Goal: Find specific page/section: Find specific page/section

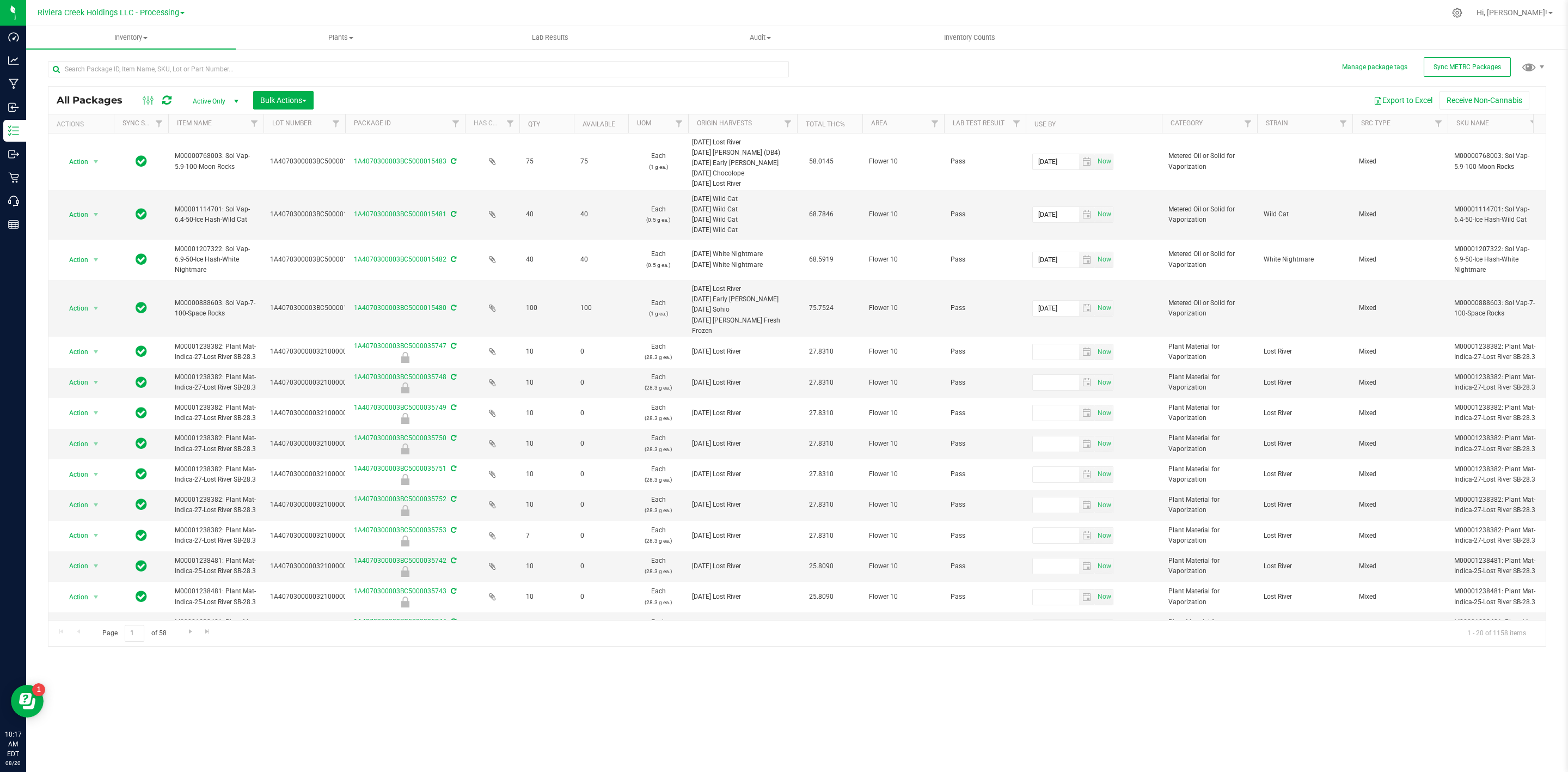
click at [138, 52] on div at bounding box center [421, 68] width 749 height 35
click at [135, 65] on input "text" at bounding box center [417, 69] width 741 height 17
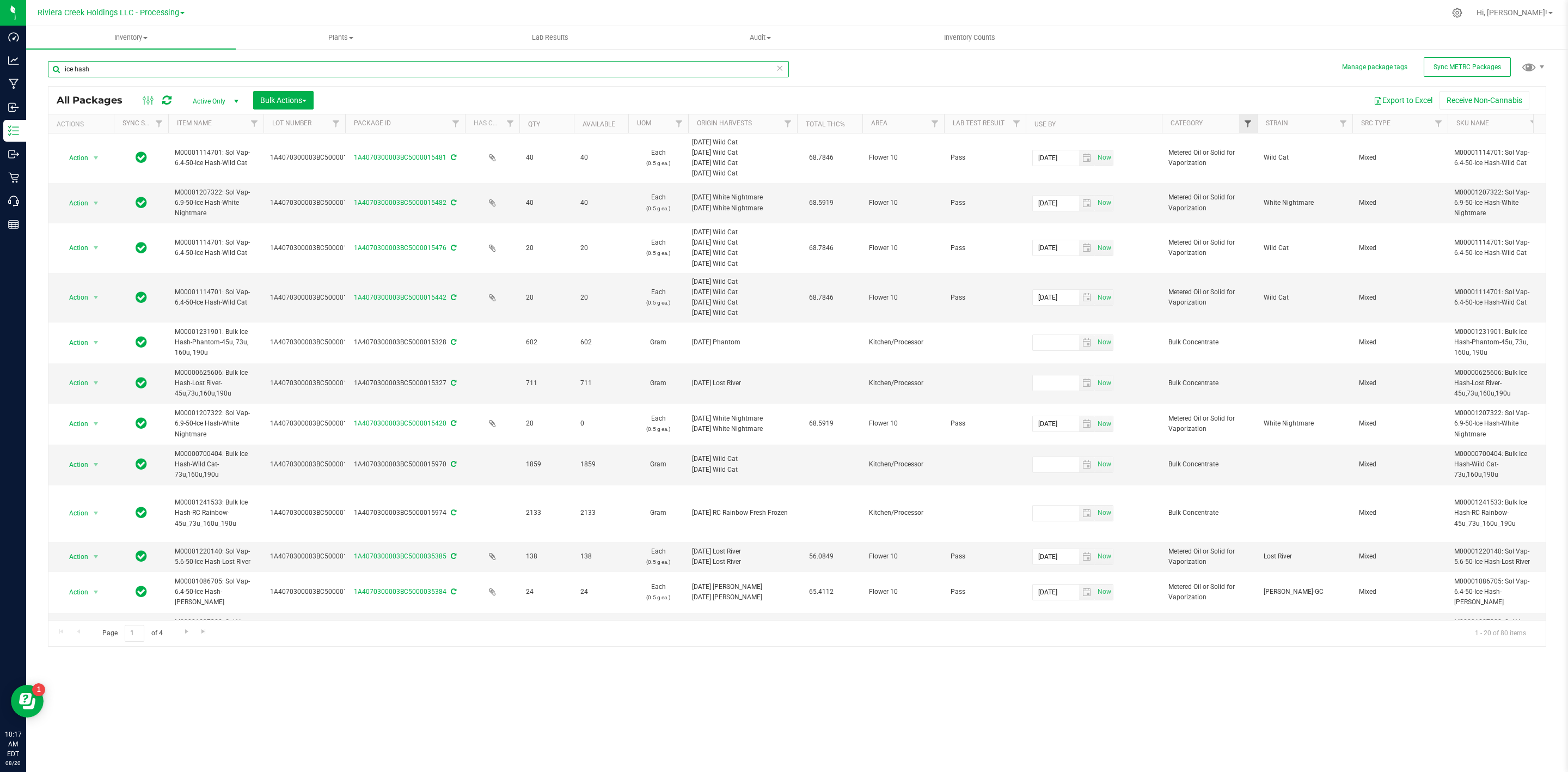
type input "ice hash"
click at [1248, 122] on span "Filter" at bounding box center [1247, 124] width 9 height 9
click at [1295, 198] on span "Bulk Concentrate" at bounding box center [1286, 200] width 50 height 7
click at [1257, 198] on input "Bulk Concentrate" at bounding box center [1252, 200] width 7 height 7
checkbox input "true"
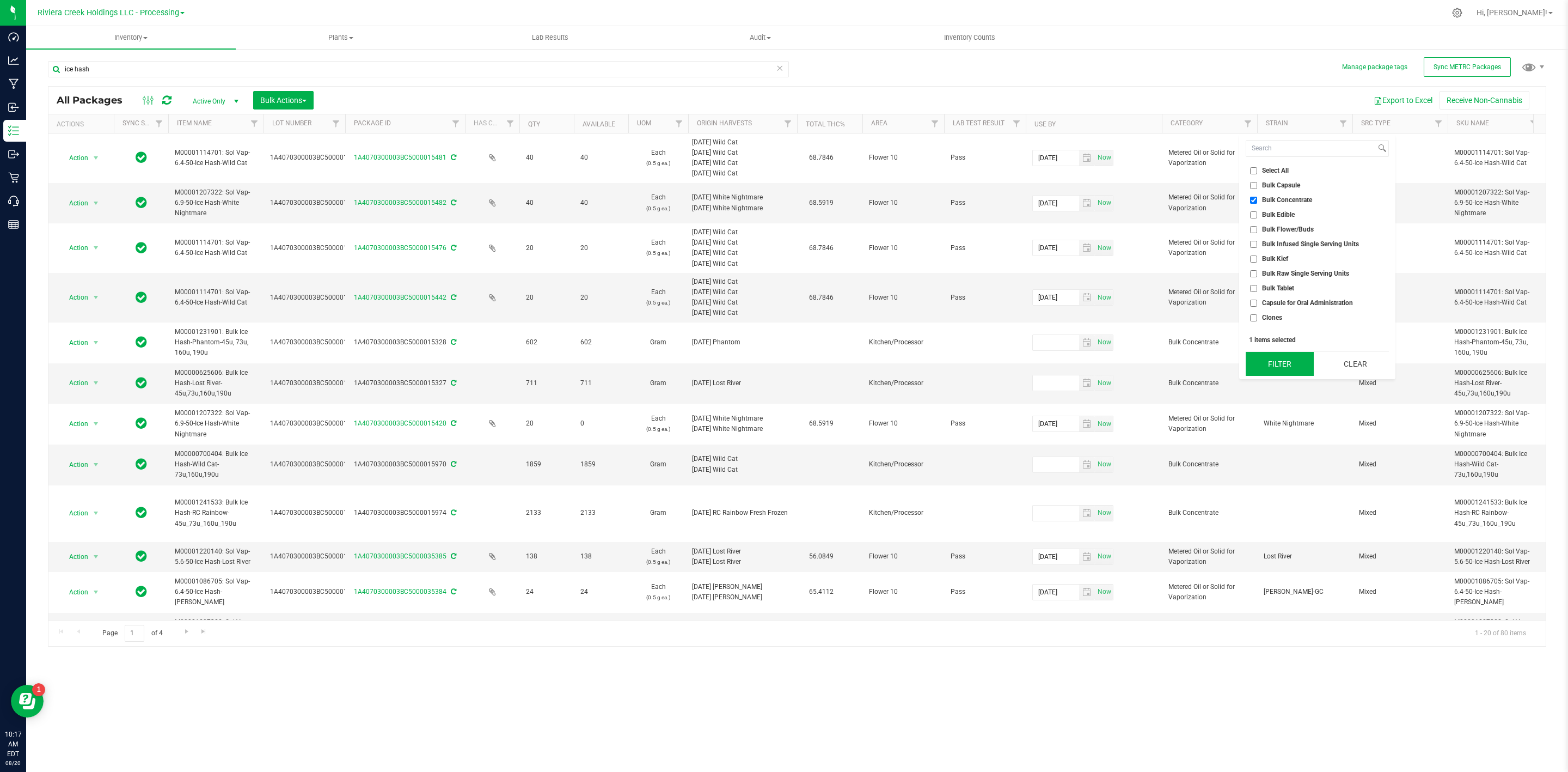
click at [1268, 362] on button "Filter" at bounding box center [1279, 363] width 67 height 24
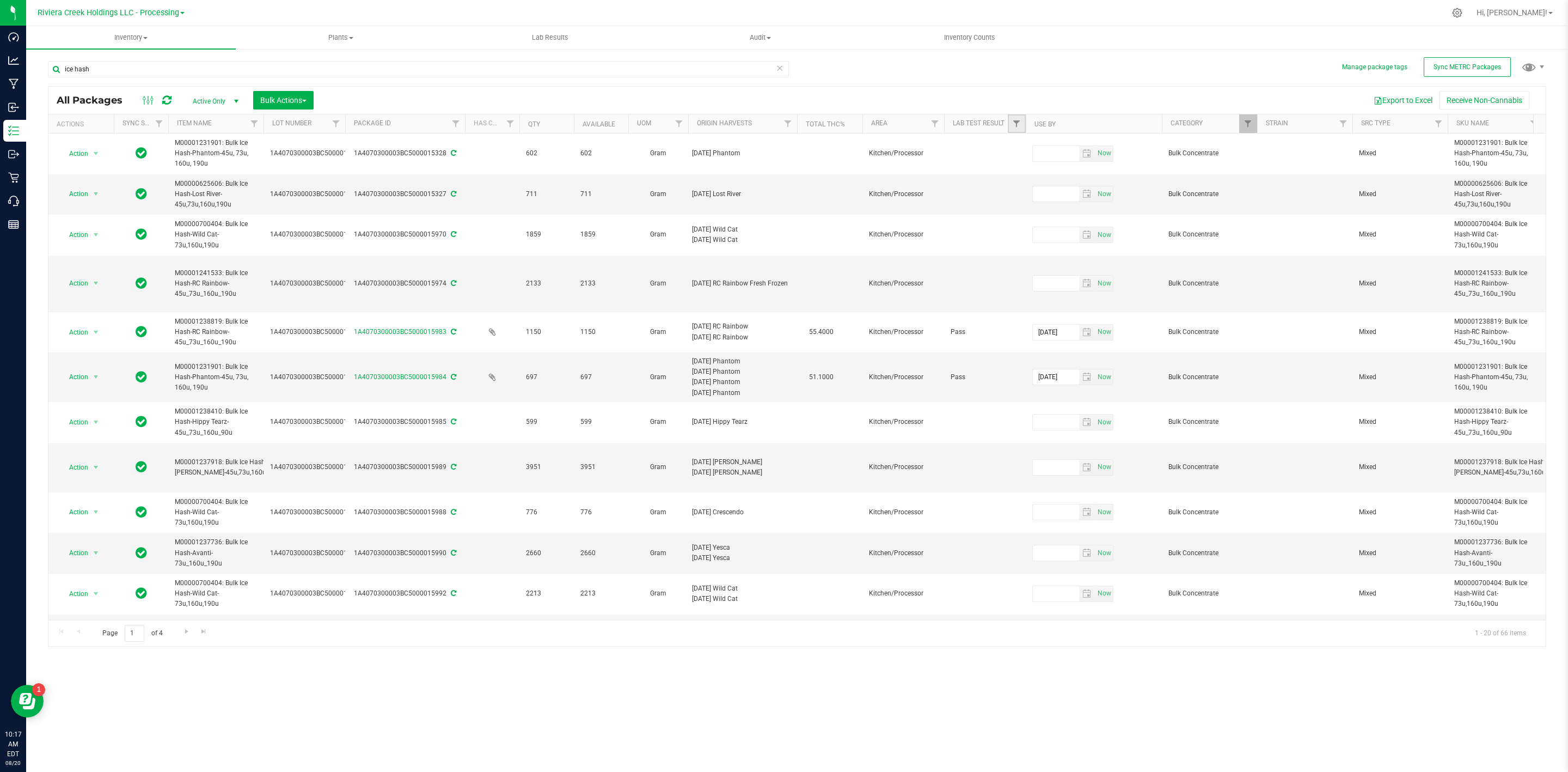
click at [1010, 117] on link "Filter" at bounding box center [1017, 124] width 18 height 19
click at [1044, 201] on span "Pass" at bounding box center [1038, 200] width 14 height 7
click at [1026, 201] on input "Pass" at bounding box center [1022, 200] width 7 height 7
checkbox input "true"
click at [1034, 255] on button "Filter" at bounding box center [1040, 256] width 52 height 24
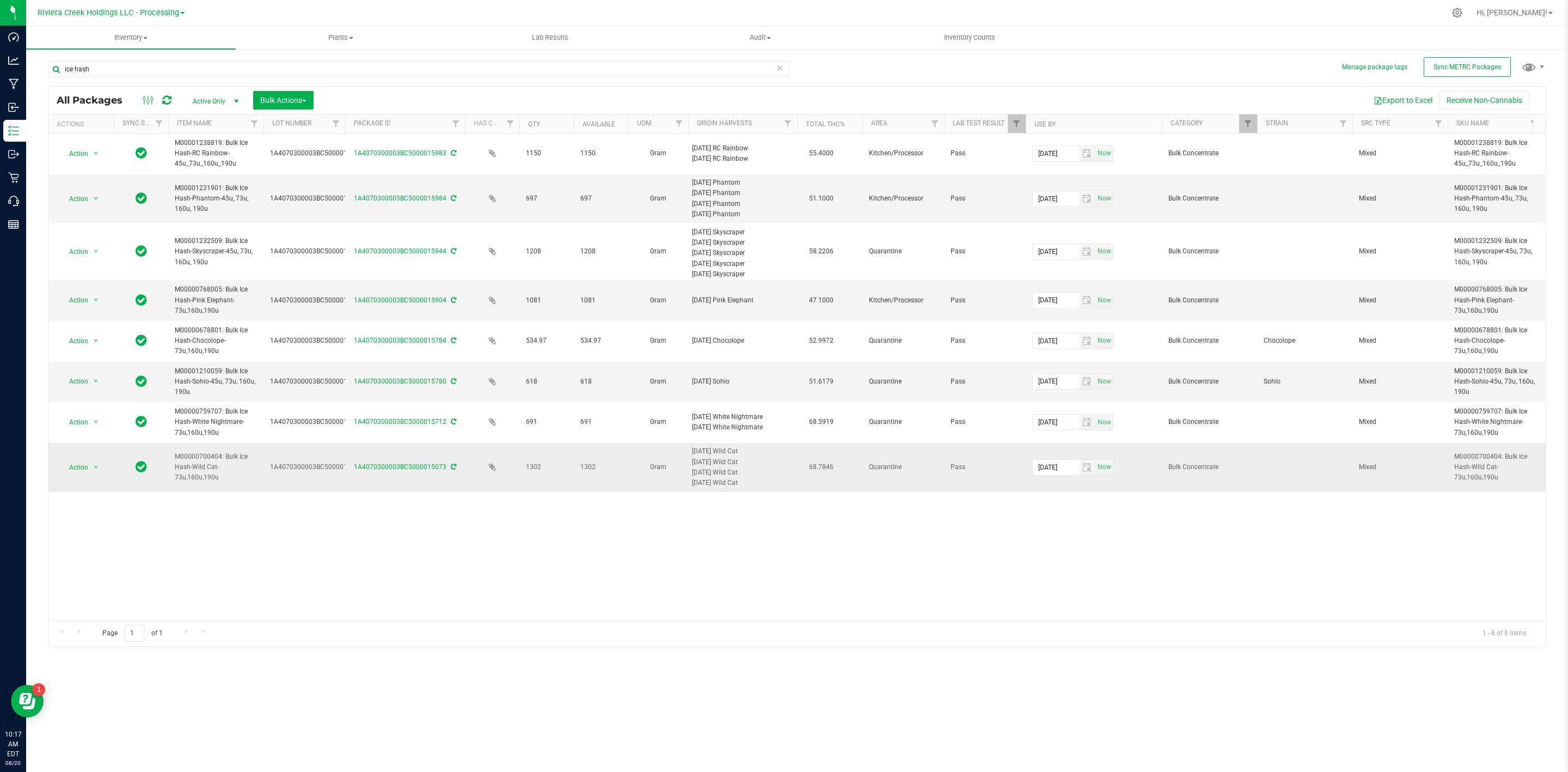
drag, startPoint x: 258, startPoint y: 481, endPoint x: 152, endPoint y: 451, distance: 110.2
click at [237, 512] on div "Action Action Adjust qty Create package Edit attributes Global inventory Locate…" at bounding box center [796, 376] width 1497 height 486
drag, startPoint x: 215, startPoint y: 394, endPoint x: 165, endPoint y: 370, distance: 55.5
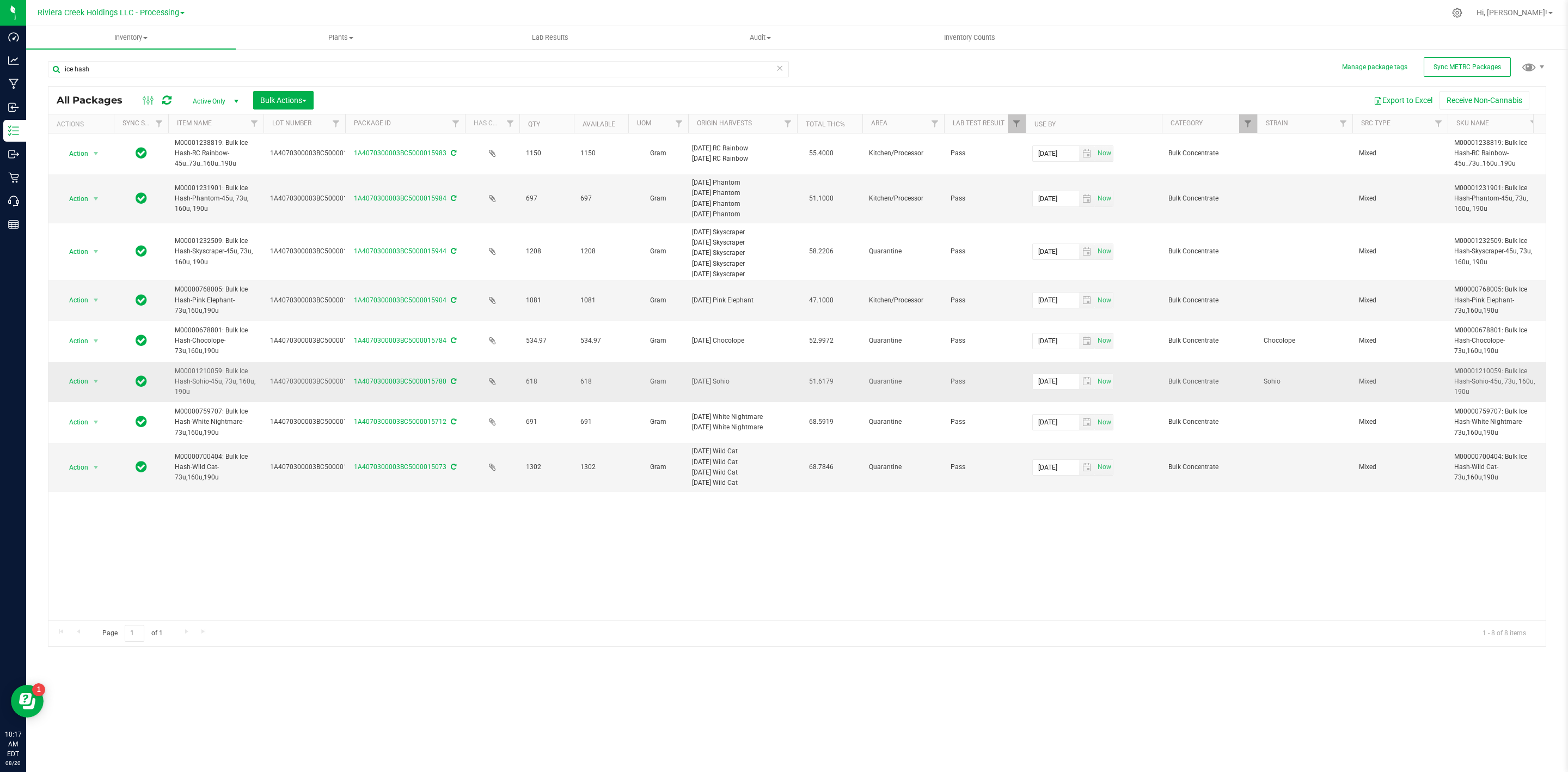
click at [195, 401] on td "M00001210059: Bulk Ice Hash-Sohio-45u, 73u, 160u, 190u" at bounding box center [216, 381] width 95 height 41
drag, startPoint x: 231, startPoint y: 441, endPoint x: 163, endPoint y: 404, distance: 77.4
click at [258, 450] on td "M00000700404: Bulk Ice Hash-Wild Cat-73u,160u,190u" at bounding box center [216, 467] width 95 height 49
